Goal: Browse casually

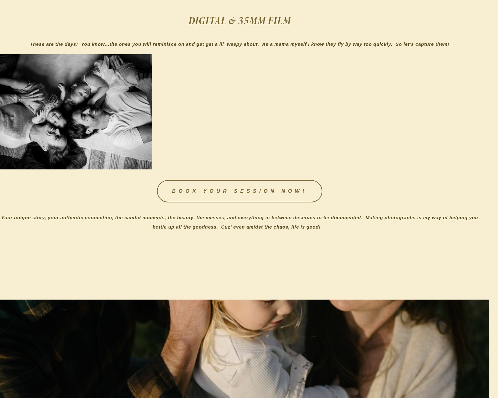
scroll to position [269, 9]
